Goal: Task Accomplishment & Management: Use online tool/utility

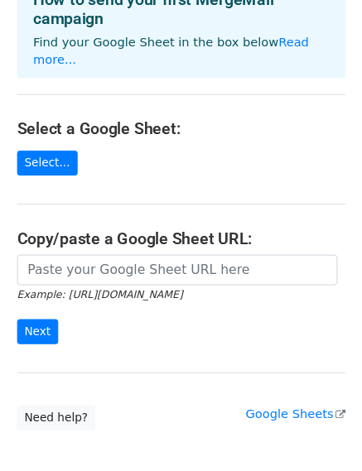
scroll to position [83, 0]
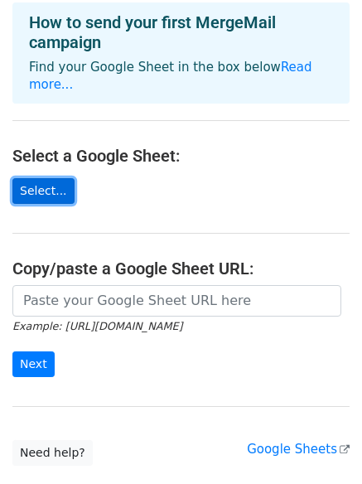
click at [45, 178] on link "Select..." at bounding box center [43, 191] width 62 height 26
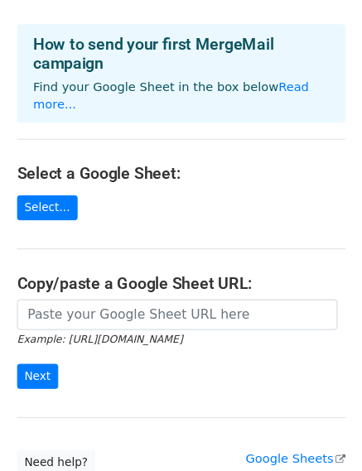
scroll to position [83, 0]
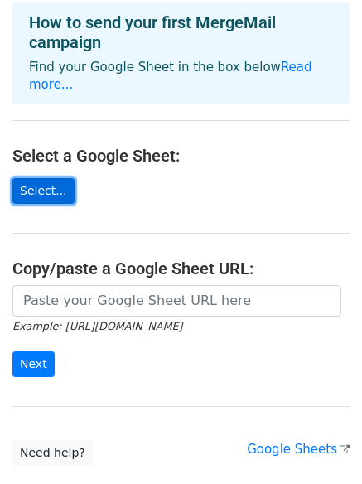
click at [34, 178] on link "Select..." at bounding box center [43, 191] width 62 height 26
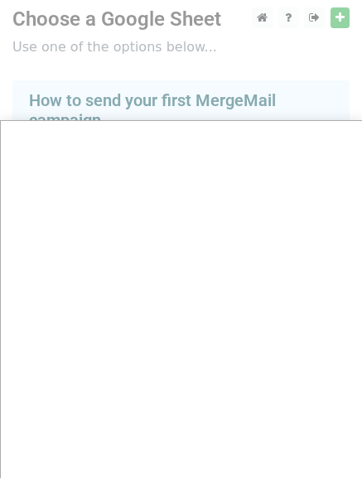
scroll to position [0, 0]
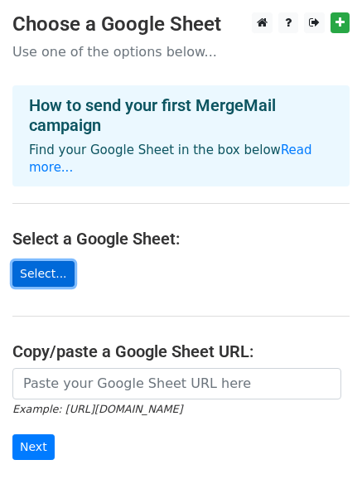
click at [46, 262] on link "Select..." at bounding box center [43, 274] width 62 height 26
click at [54, 263] on link "Select..." at bounding box center [43, 274] width 62 height 26
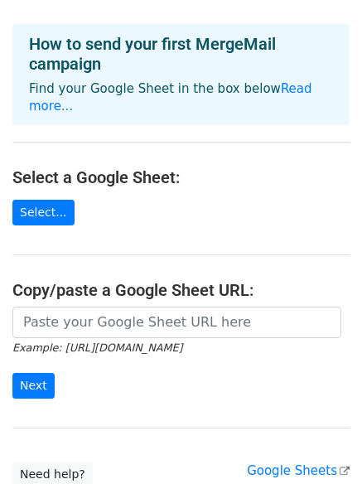
scroll to position [166, 0]
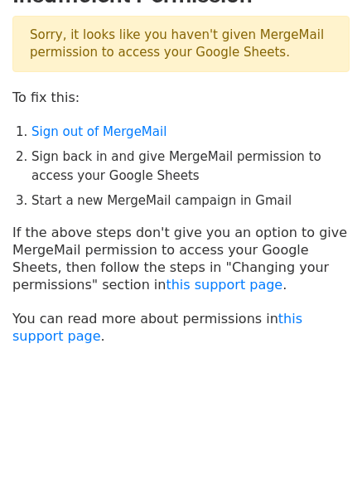
scroll to position [41, 0]
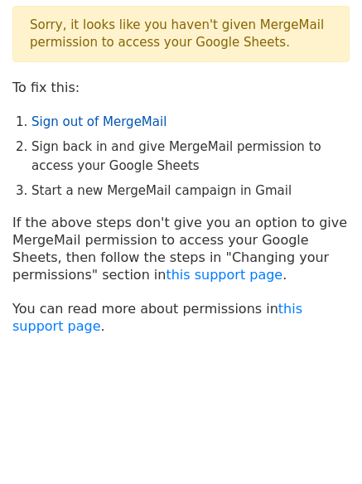
click at [110, 122] on link "Sign out of MergeMail" at bounding box center [98, 121] width 135 height 15
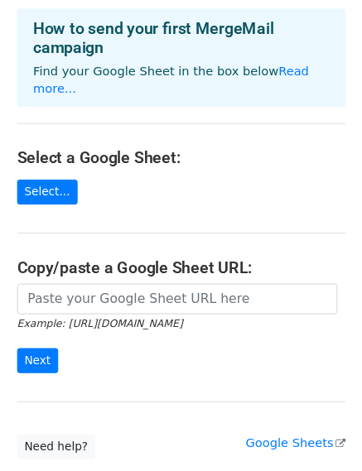
scroll to position [166, 0]
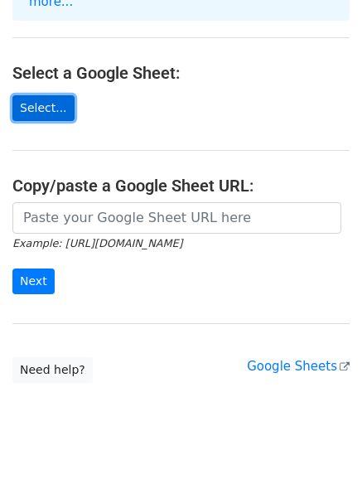
click at [44, 95] on link "Select..." at bounding box center [43, 108] width 62 height 26
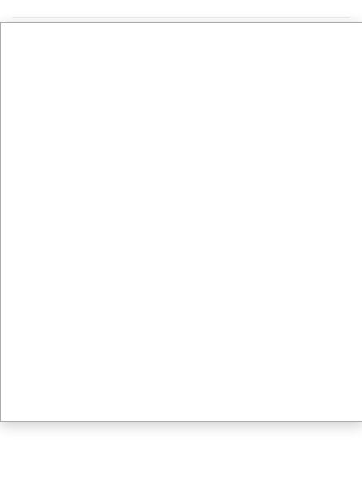
scroll to position [180, 0]
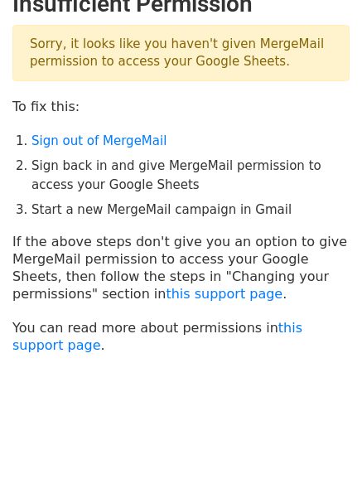
scroll to position [41, 0]
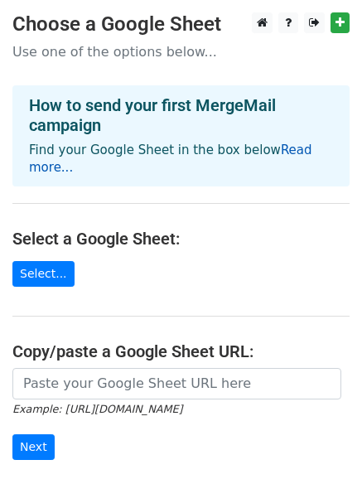
click at [288, 157] on link "Read more..." at bounding box center [170, 158] width 283 height 32
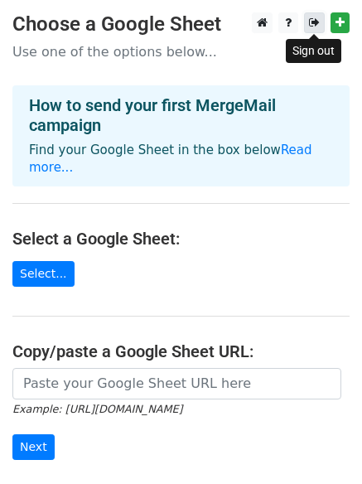
click at [316, 26] on icon at bounding box center [314, 23] width 11 height 12
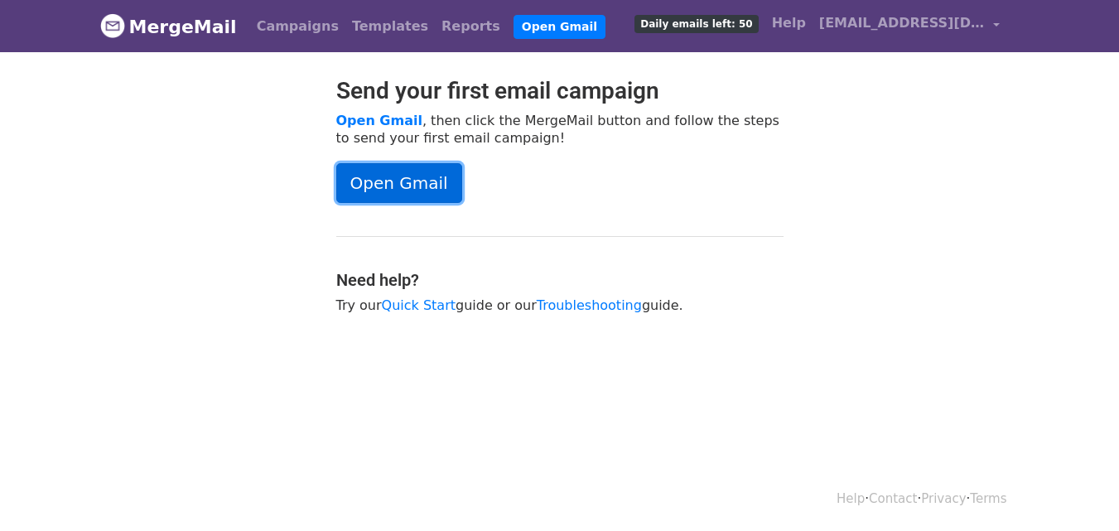
click at [450, 169] on link "Open Gmail" at bounding box center [399, 183] width 126 height 40
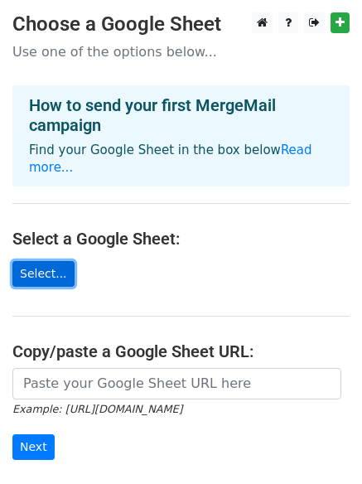
click at [35, 261] on link "Select..." at bounding box center [43, 274] width 62 height 26
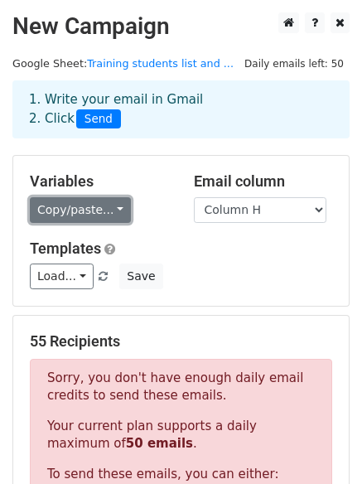
click at [111, 214] on link "Copy/paste..." at bounding box center [80, 210] width 101 height 26
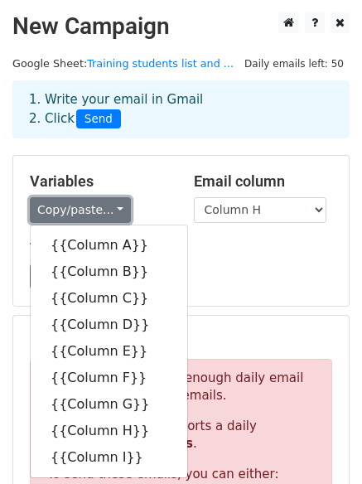
click at [111, 214] on link "Copy/paste..." at bounding box center [80, 210] width 101 height 26
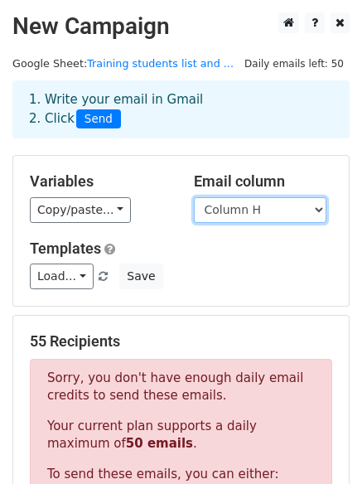
click at [303, 213] on select "Column A Column B Column C Column D Column E Column F Column G Column H Column I" at bounding box center [260, 210] width 132 height 26
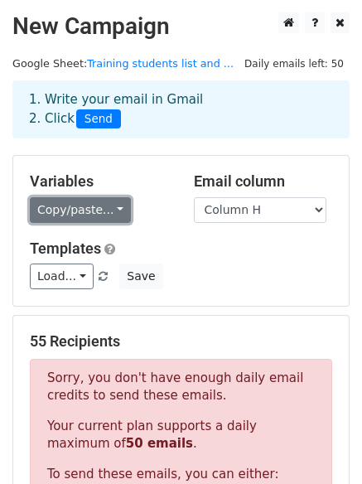
click at [109, 215] on link "Copy/paste..." at bounding box center [80, 210] width 101 height 26
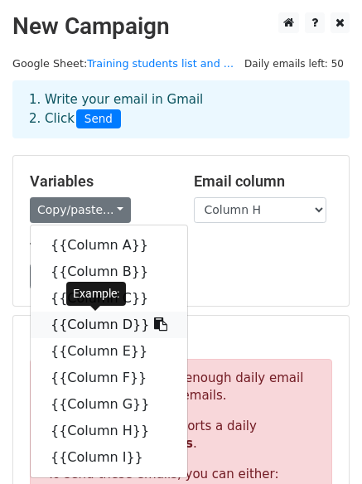
click at [112, 321] on link "{{Column D}}" at bounding box center [109, 324] width 157 height 26
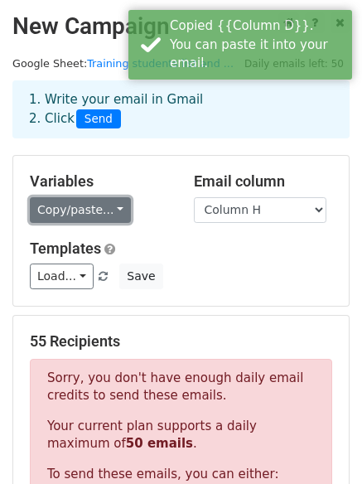
click at [109, 207] on link "Copy/paste..." at bounding box center [80, 210] width 101 height 26
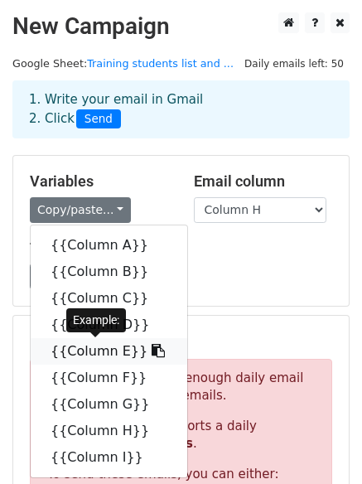
click at [98, 356] on link "{{Column E}}" at bounding box center [109, 351] width 157 height 26
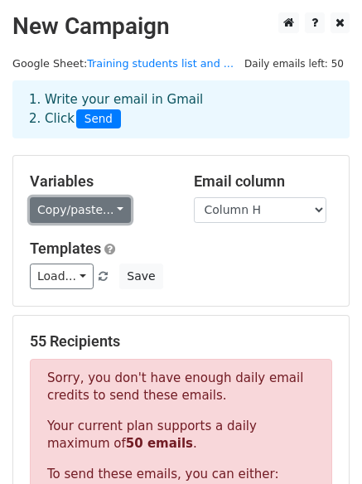
click at [55, 208] on link "Copy/paste..." at bounding box center [80, 210] width 101 height 26
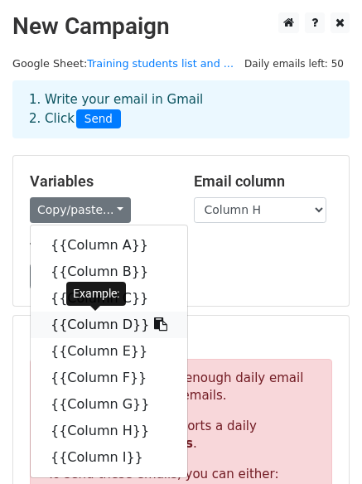
click at [84, 319] on link "{{Column D}}" at bounding box center [109, 324] width 157 height 26
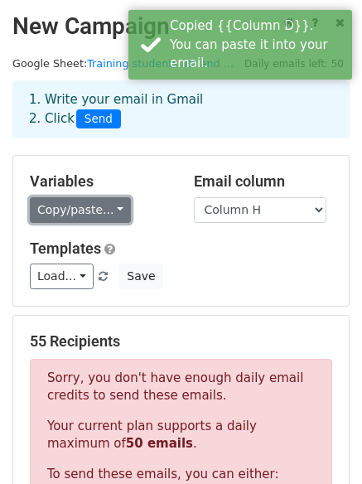
click at [55, 215] on link "Copy/paste..." at bounding box center [80, 210] width 101 height 26
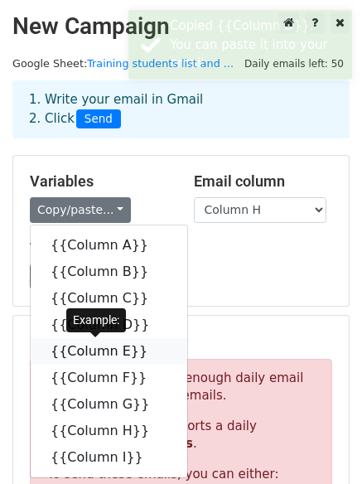
click at [86, 360] on link "{{Column E}}" at bounding box center [109, 351] width 157 height 26
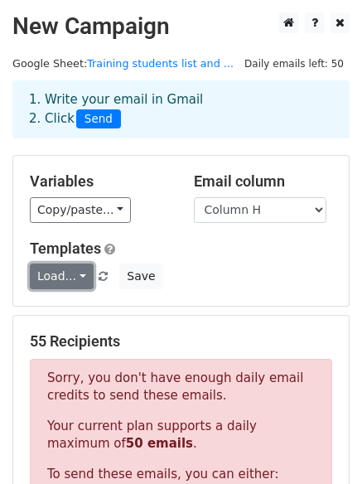
click at [81, 281] on link "Load..." at bounding box center [62, 276] width 64 height 26
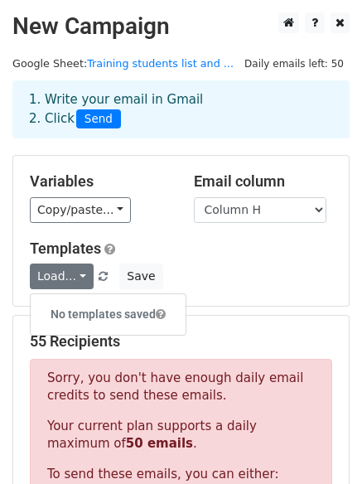
click at [205, 260] on div "Templates Load... No templates saved Save" at bounding box center [180, 264] width 327 height 51
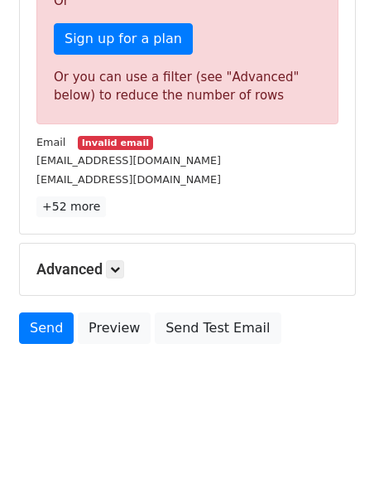
scroll to position [549, 0]
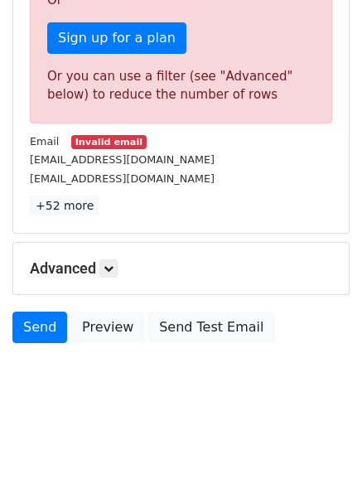
click at [134, 177] on small "[EMAIL_ADDRESS][DOMAIN_NAME]" at bounding box center [122, 178] width 185 height 12
click at [172, 176] on div "[EMAIL_ADDRESS][DOMAIN_NAME]" at bounding box center [180, 178] width 327 height 19
click at [77, 207] on link "+52 more" at bounding box center [65, 205] width 70 height 21
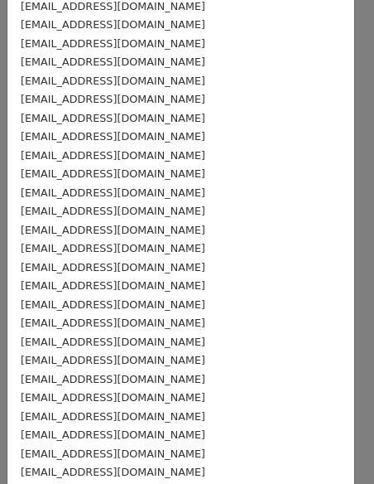
scroll to position [691, 0]
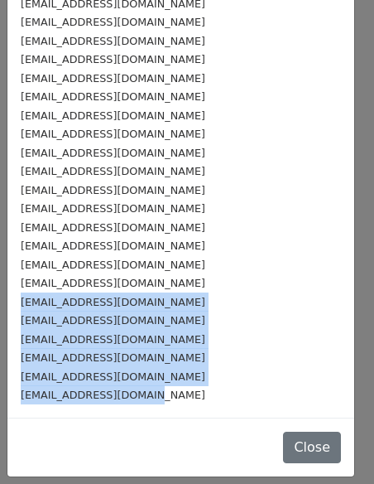
drag, startPoint x: 157, startPoint y: 397, endPoint x: 17, endPoint y: 301, distance: 169.1
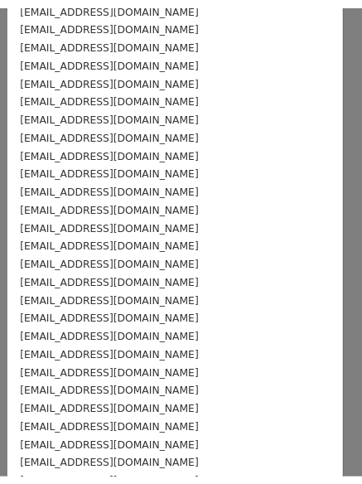
scroll to position [0, 0]
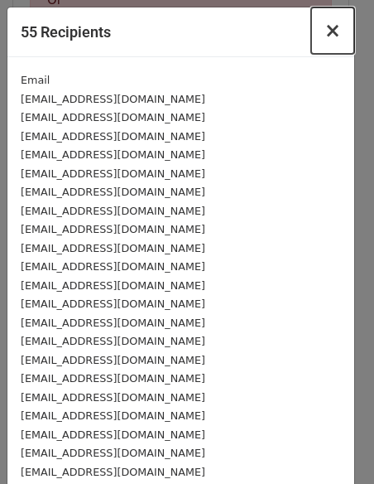
click at [325, 38] on span "×" at bounding box center [333, 30] width 17 height 23
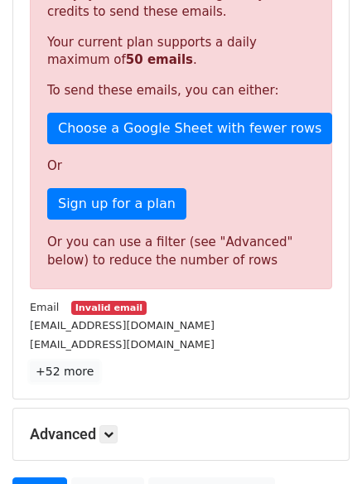
scroll to position [301, 0]
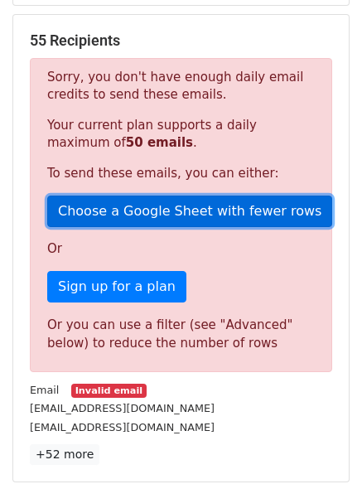
click at [184, 207] on link "Choose a Google Sheet with fewer rows" at bounding box center [189, 210] width 285 height 31
